Goal: Task Accomplishment & Management: Complete application form

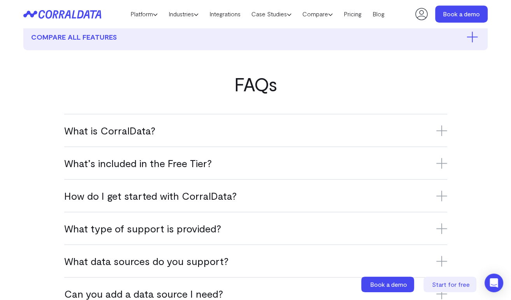
scroll to position [436, 0]
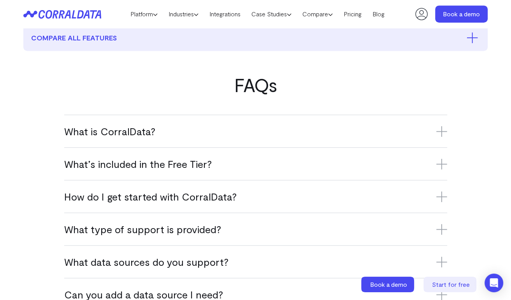
click at [392, 138] on h3 "What is CorralData?" at bounding box center [255, 131] width 383 height 13
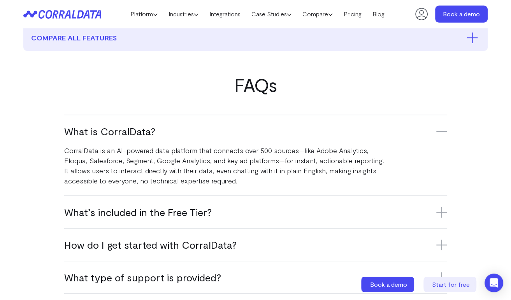
click at [392, 138] on h3 "What is CorralData?" at bounding box center [255, 131] width 383 height 13
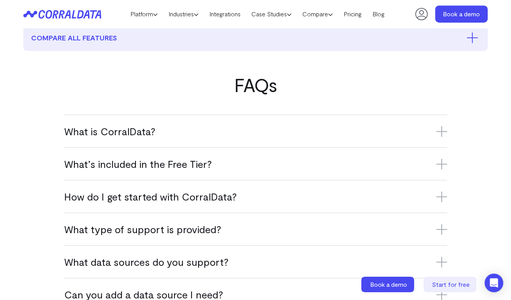
click at [355, 198] on div "How do I get started with CorralData? Sign up for the Free Tier, connect your f…" at bounding box center [255, 196] width 383 height 33
click at [340, 213] on div "How do I get started with CorralData? Sign up for the Free Tier, connect your f…" at bounding box center [255, 196] width 383 height 33
click at [445, 202] on icon at bounding box center [441, 196] width 11 height 11
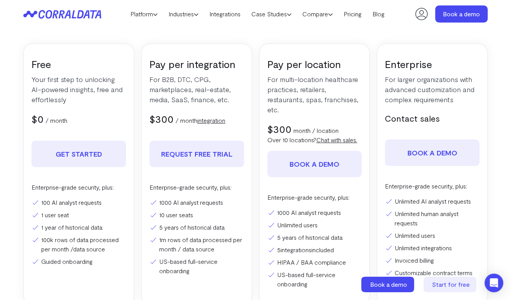
scroll to position [123, 0]
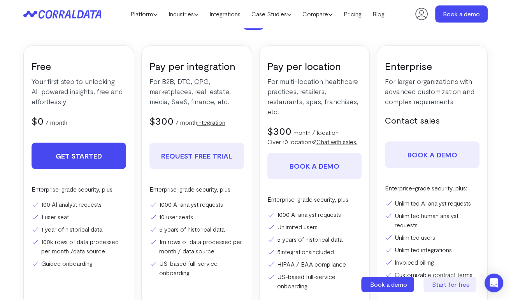
click at [114, 153] on link "Get Started" at bounding box center [79, 156] width 95 height 26
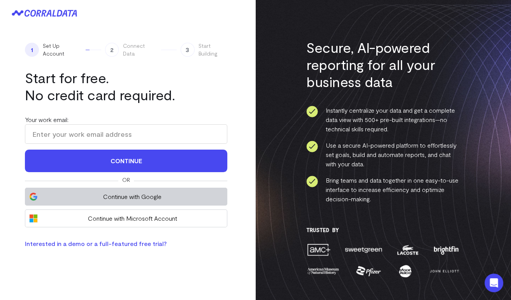
click at [123, 189] on button "Continue with Google" at bounding box center [126, 197] width 202 height 18
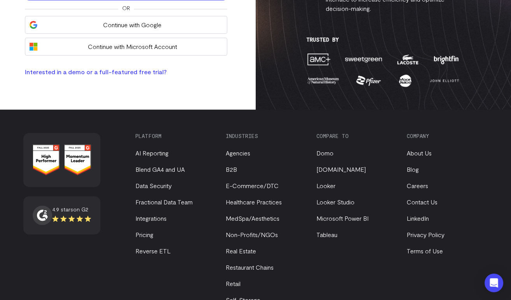
scroll to position [189, 0]
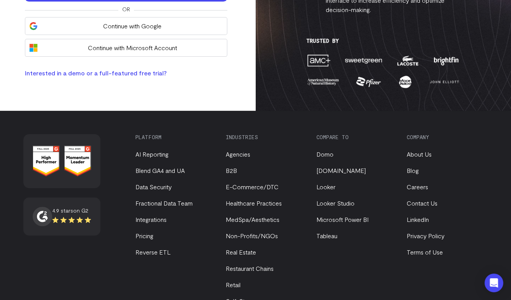
click at [405, 188] on div "Platform AI Reporting Blend GA4 and UA Data Security Fractional Data Team Integ…" at bounding box center [311, 220] width 352 height 172
click at [408, 189] on link "Careers" at bounding box center [416, 186] width 21 height 7
